Goal: Find contact information: Find contact information

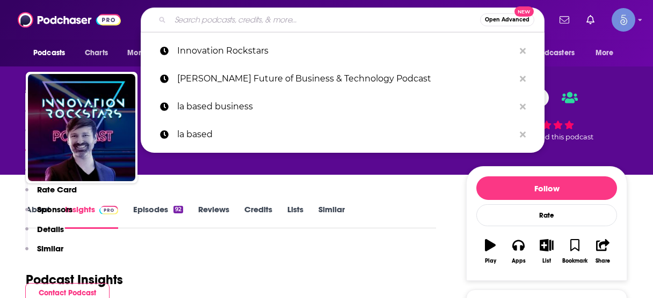
scroll to position [912, 0]
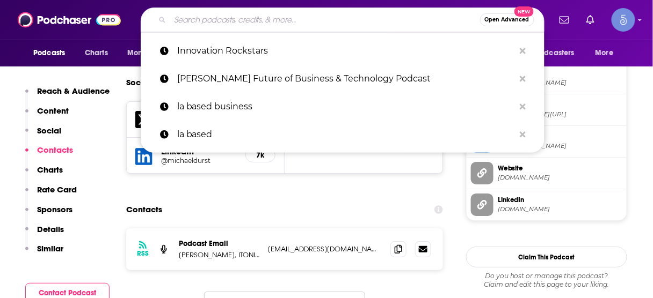
type input "The Spiritual Awakening Show"
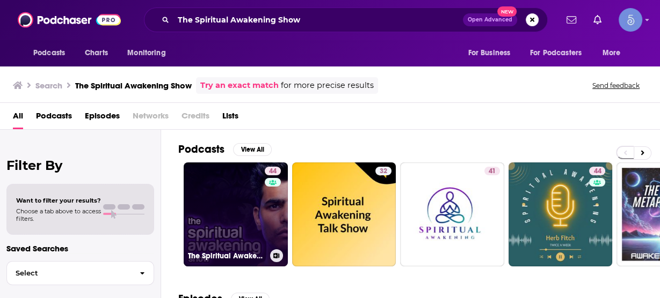
click at [235, 206] on link "44 The Spiritual Awakening Show" at bounding box center [236, 215] width 104 height 104
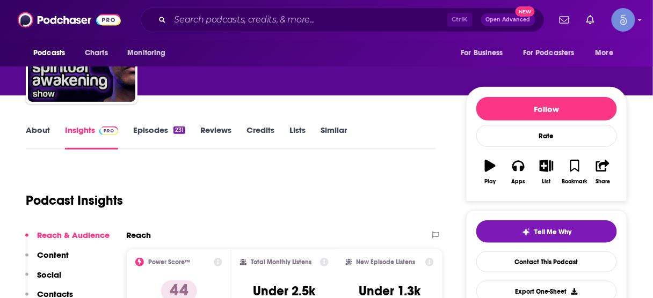
scroll to position [172, 0]
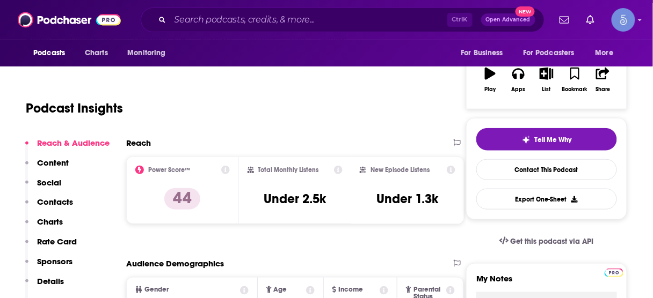
click at [57, 202] on p "Contacts" at bounding box center [55, 202] width 36 height 10
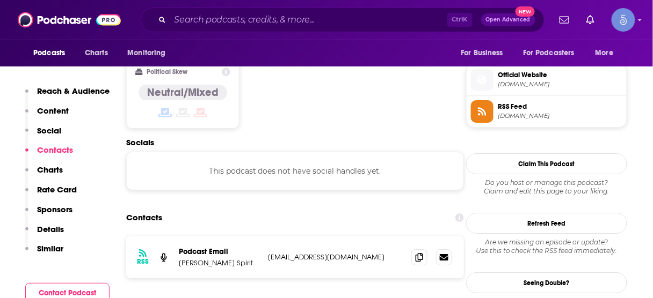
scroll to position [850, 0]
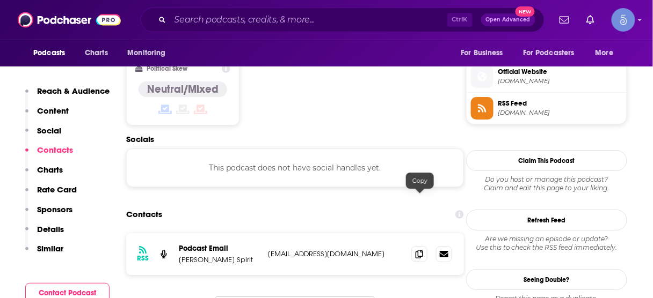
click at [405, 234] on div "RSS Podcast Email [PERSON_NAME] Spirit [EMAIL_ADDRESS][DOMAIN_NAME] [EMAIL_ADDR…" at bounding box center [295, 255] width 338 height 42
